Goal: Task Accomplishment & Management: Complete application form

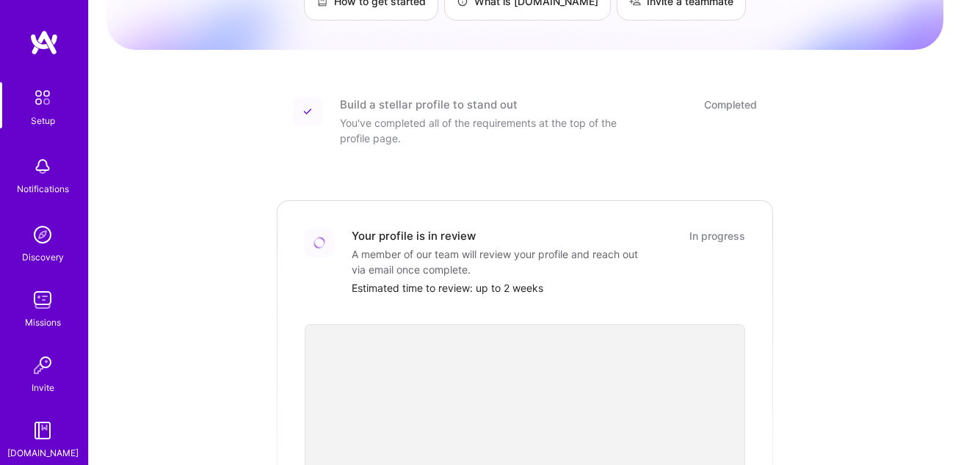
scroll to position [139, 0]
click at [366, 117] on div "You've completed all of the requirements at the top of the profile page." at bounding box center [487, 132] width 294 height 31
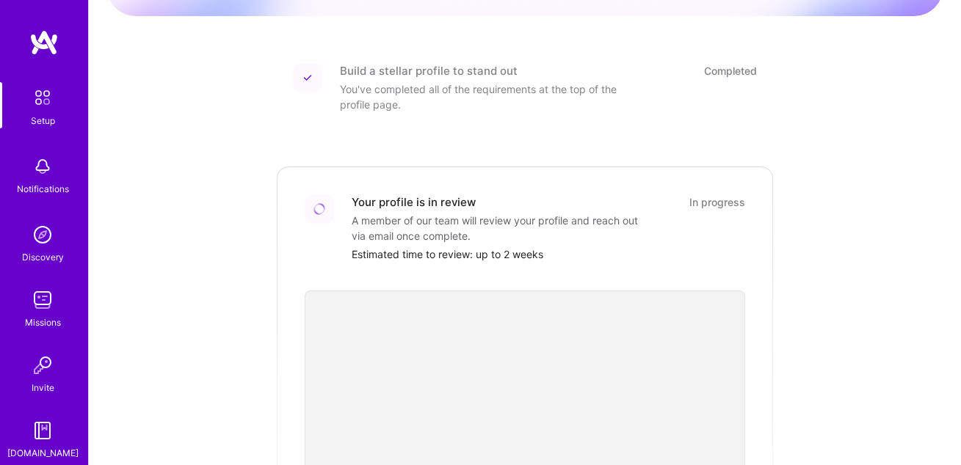
scroll to position [189, 0]
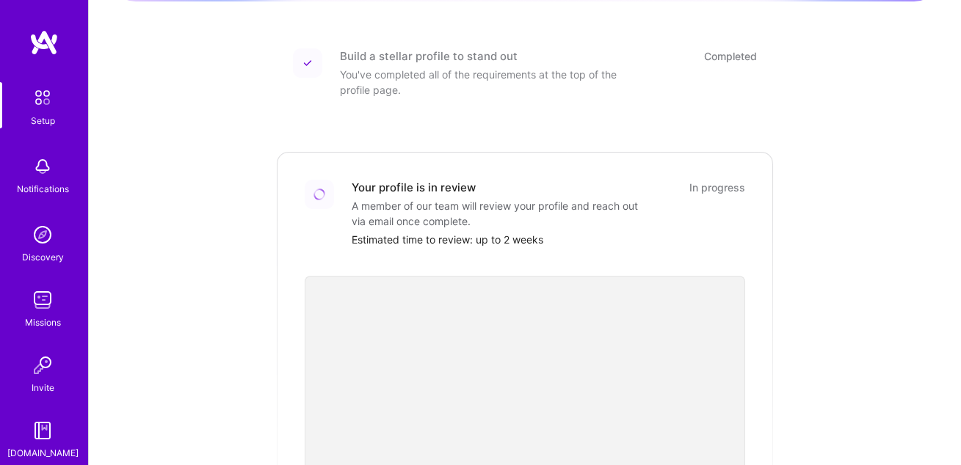
click at [28, 444] on img at bounding box center [42, 430] width 29 height 29
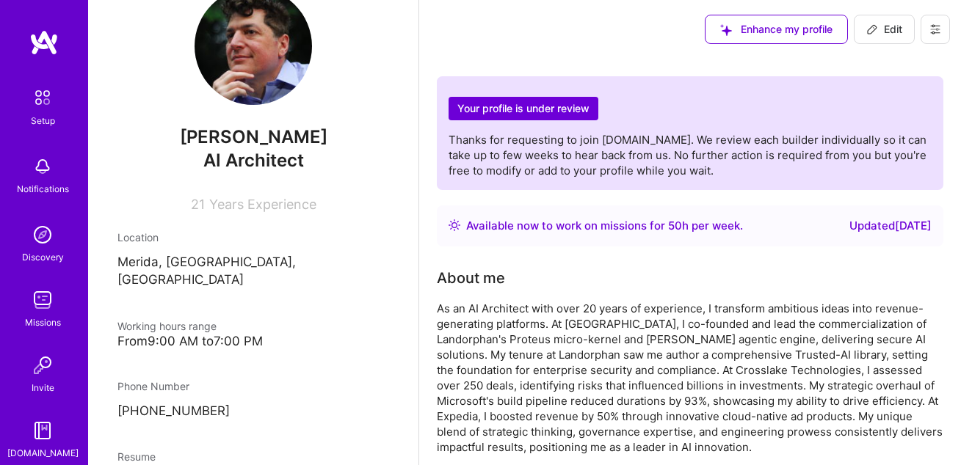
scroll to position [38, 0]
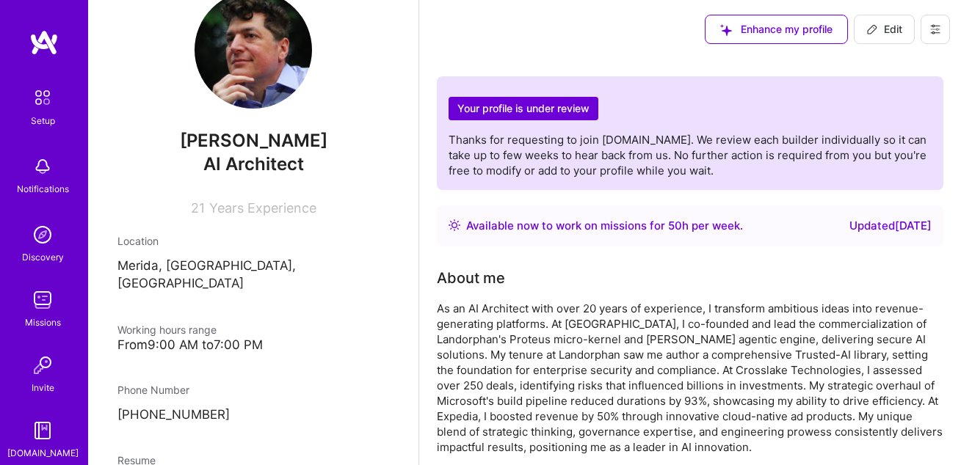
click at [874, 225] on div "Updated 17 days ago" at bounding box center [890, 226] width 82 height 18
click at [849, 231] on div "Updated 17 days ago" at bounding box center [890, 226] width 82 height 18
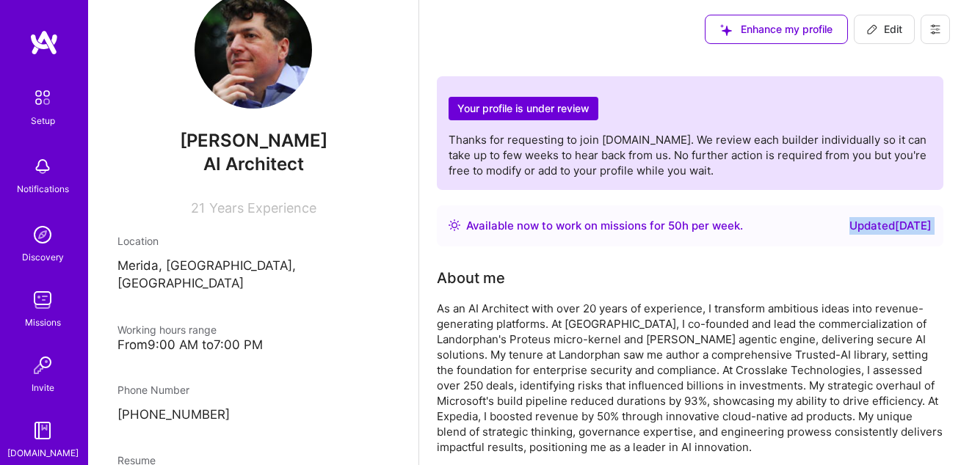
click at [849, 231] on div "Updated 17 days ago" at bounding box center [890, 226] width 82 height 18
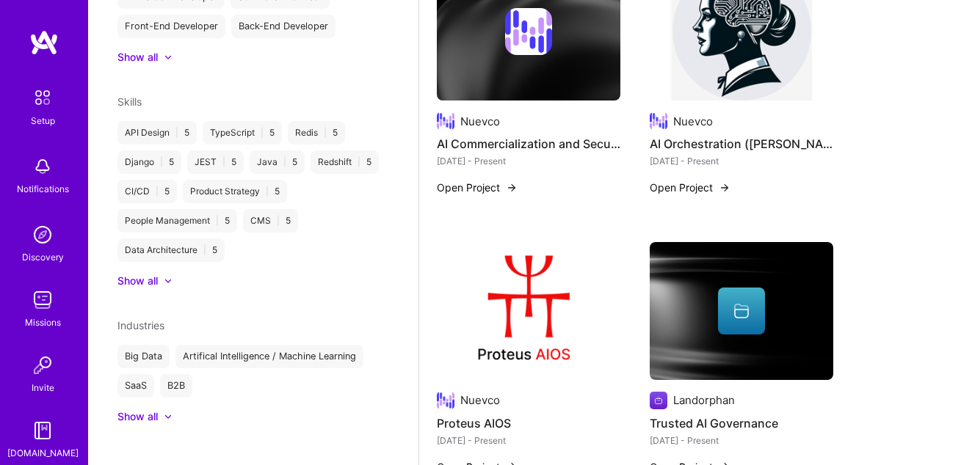
scroll to position [562, 0]
